Goal: Task Accomplishment & Management: Manage account settings

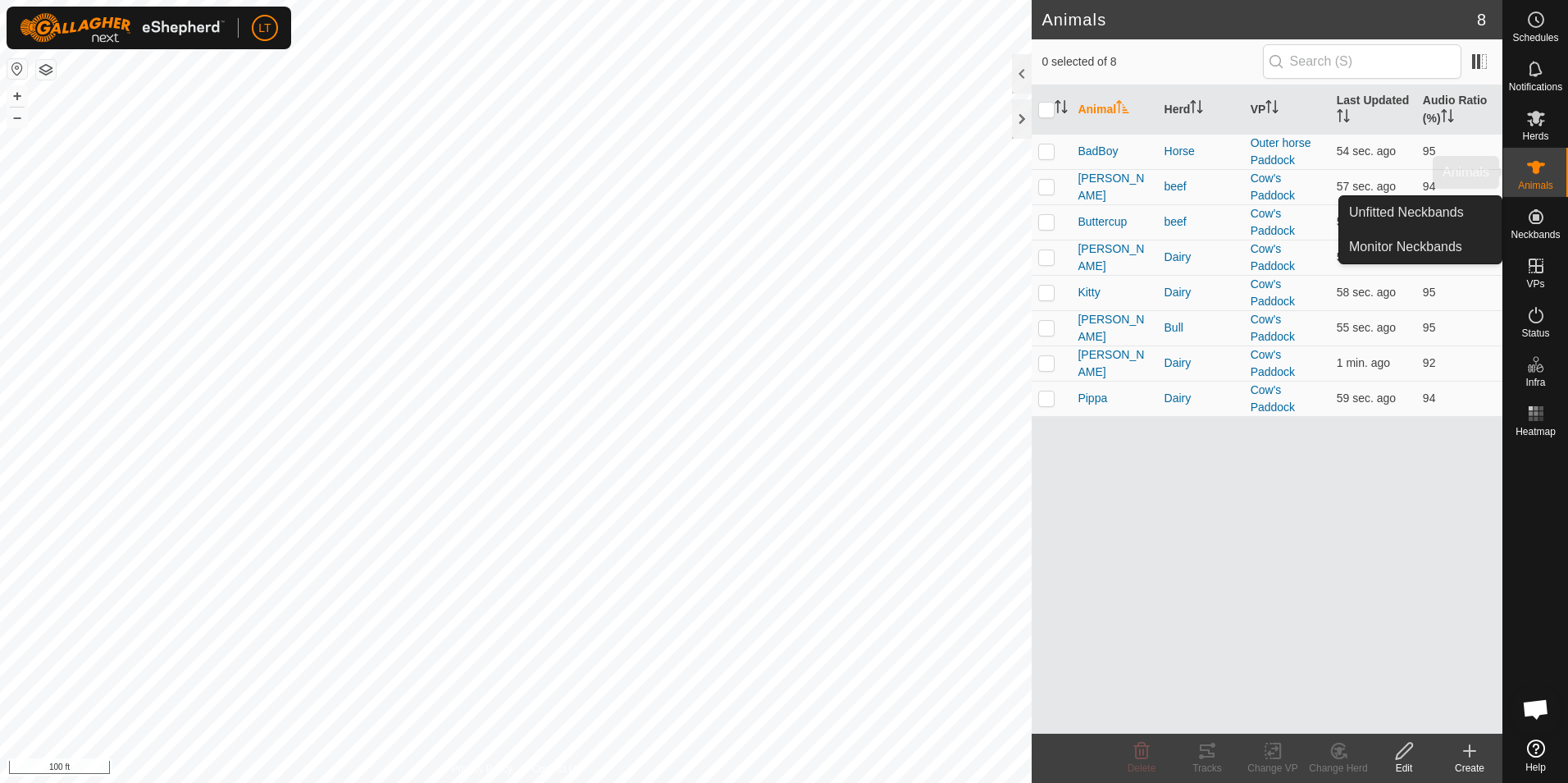
click at [1533, 164] on icon at bounding box center [1536, 168] width 18 height 13
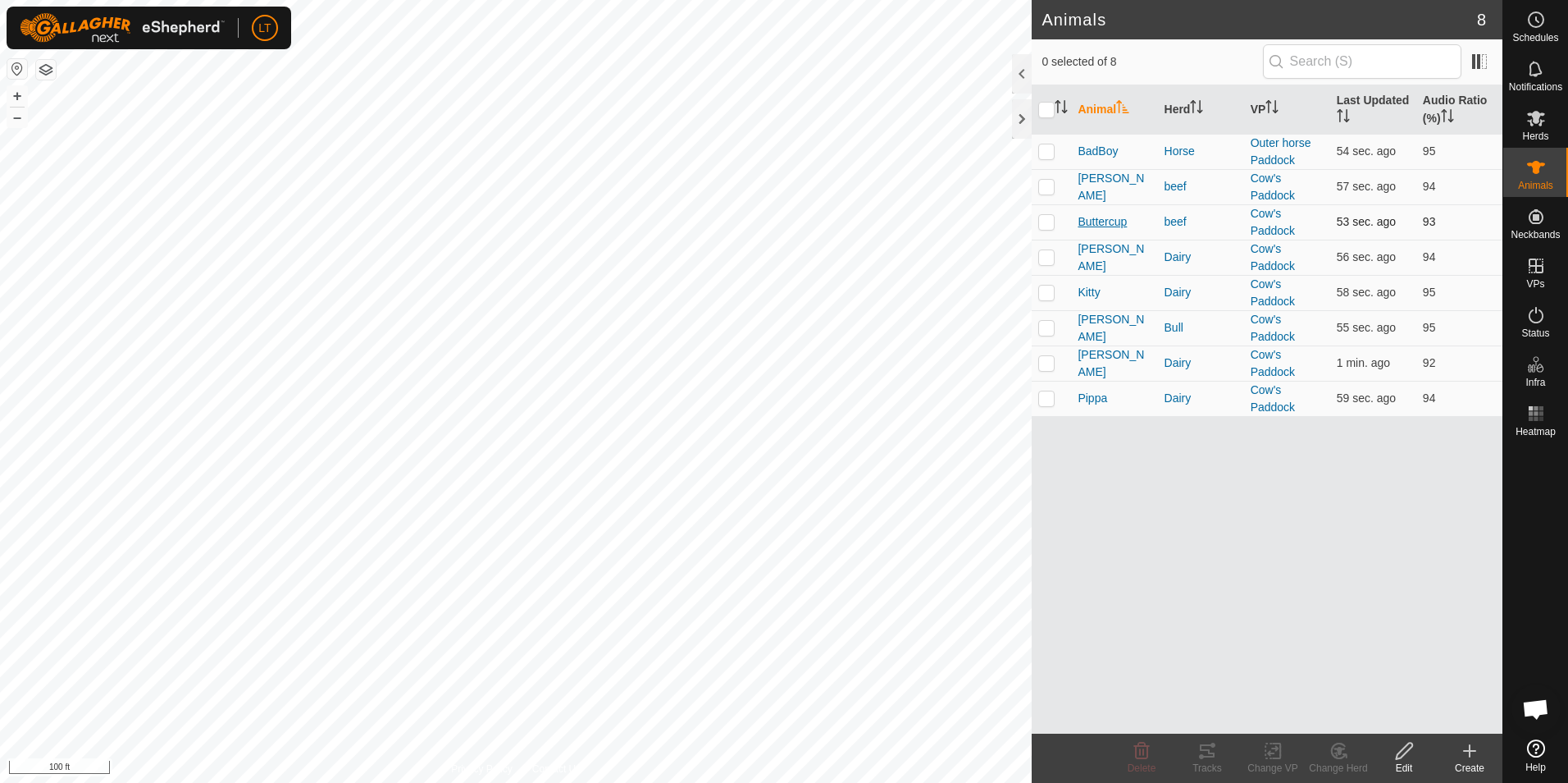
click at [1100, 224] on span "Buttercup" at bounding box center [1102, 221] width 49 height 18
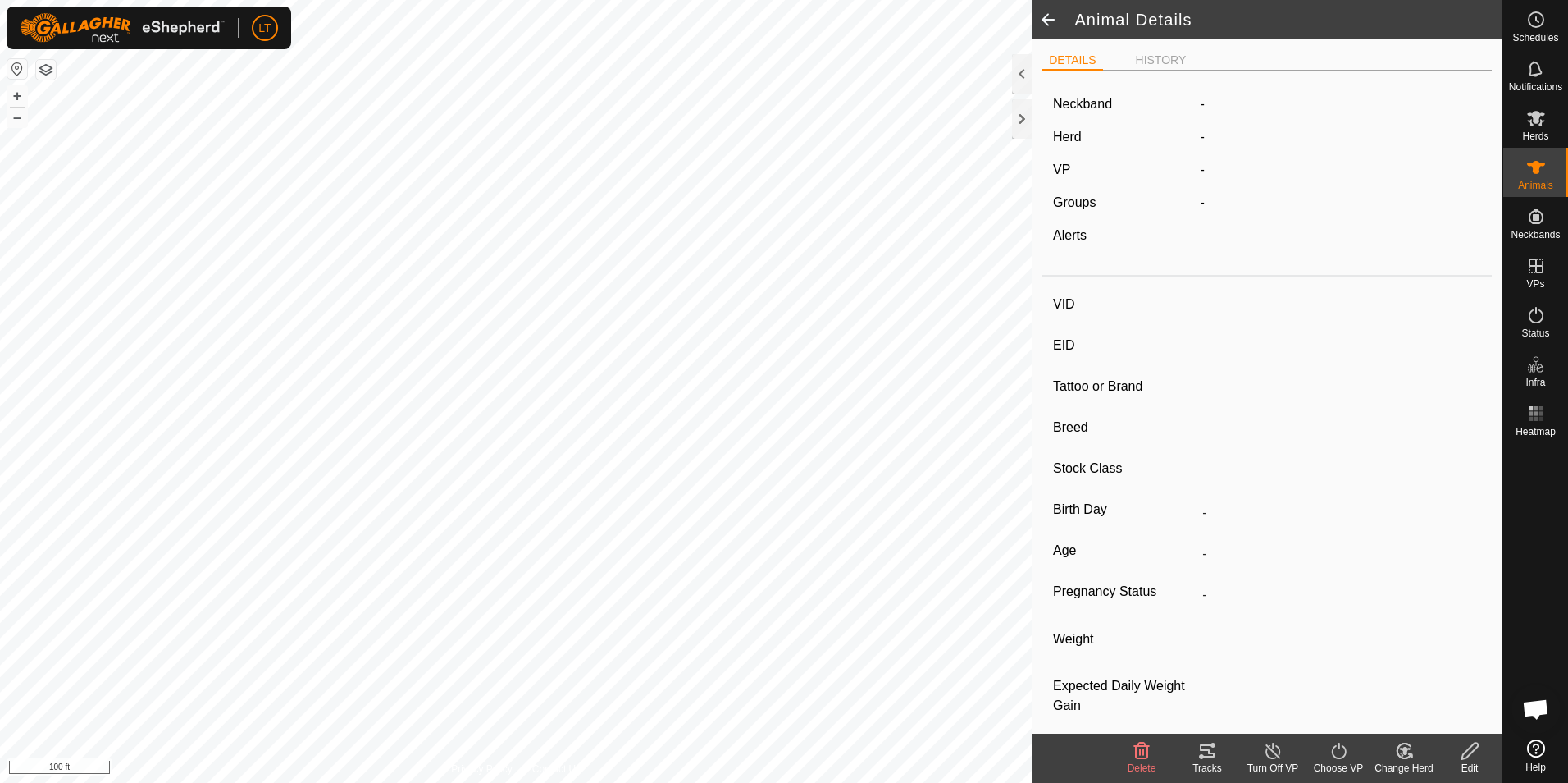
type input "Buttercup"
type input "-"
type input "Herford"
type input "-"
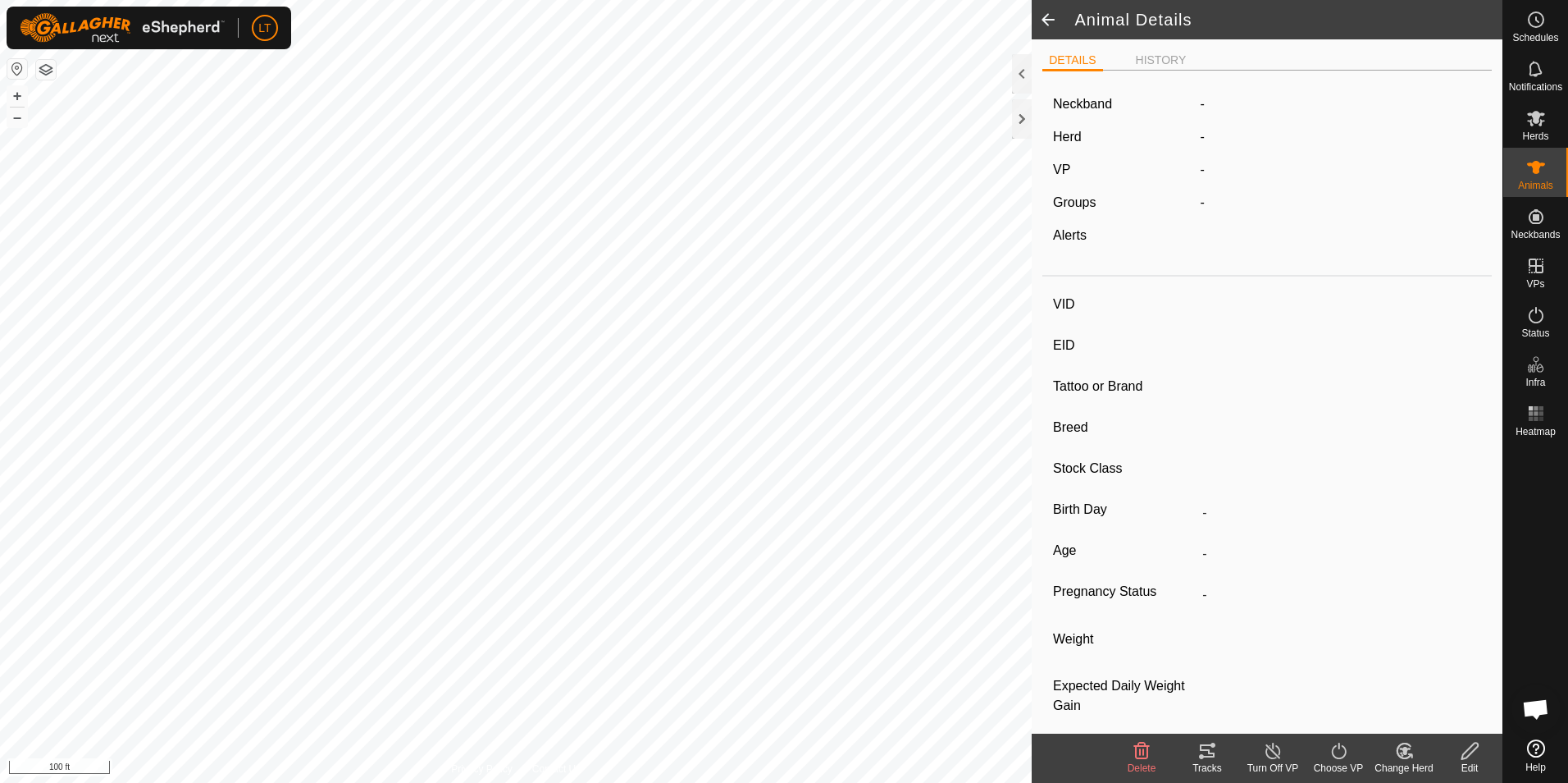
type input "Empty"
type input "0 kg"
type input "-"
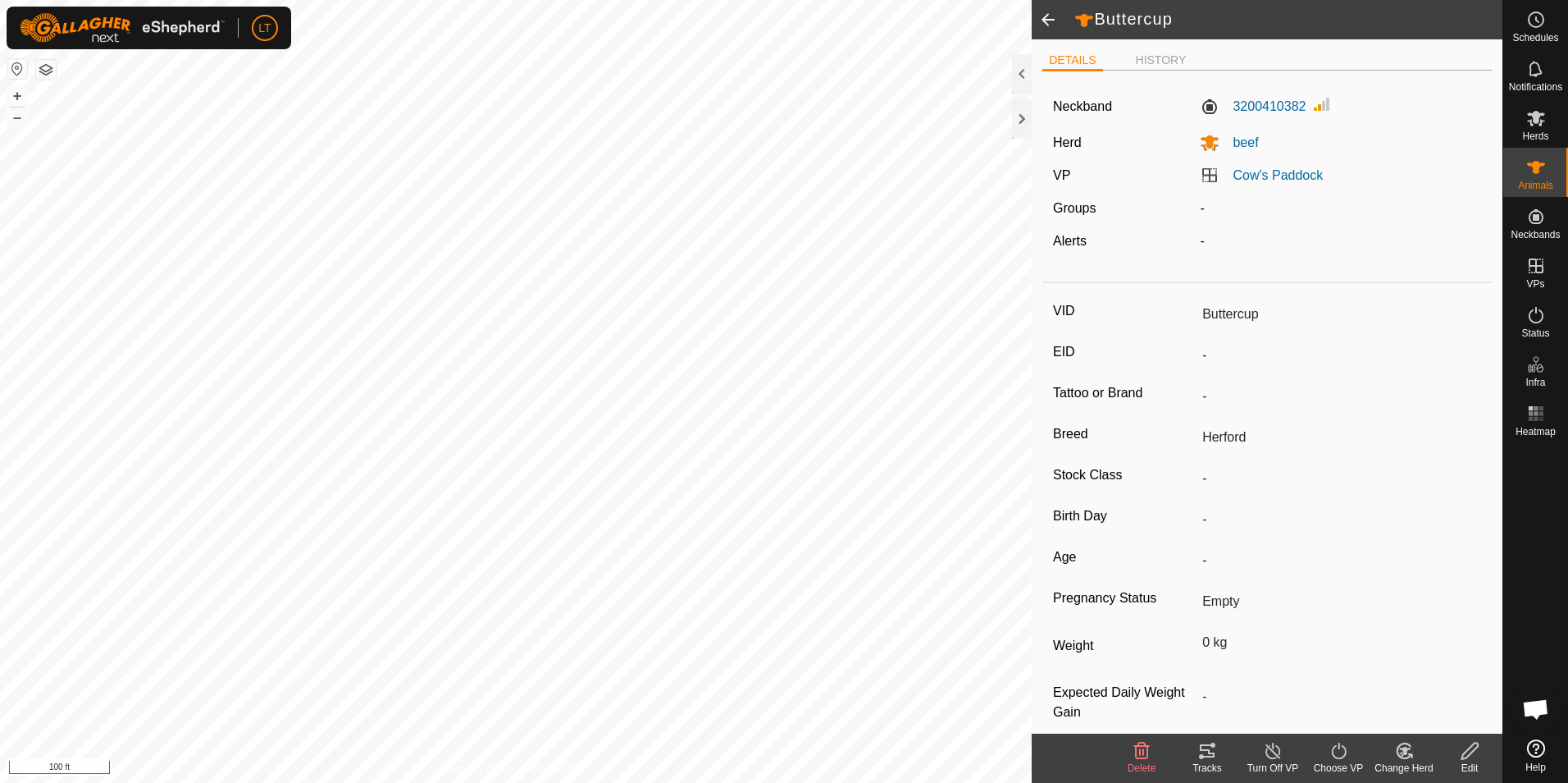
click at [1203, 745] on icon at bounding box center [1208, 751] width 15 height 13
